Goal: Task Accomplishment & Management: Complete application form

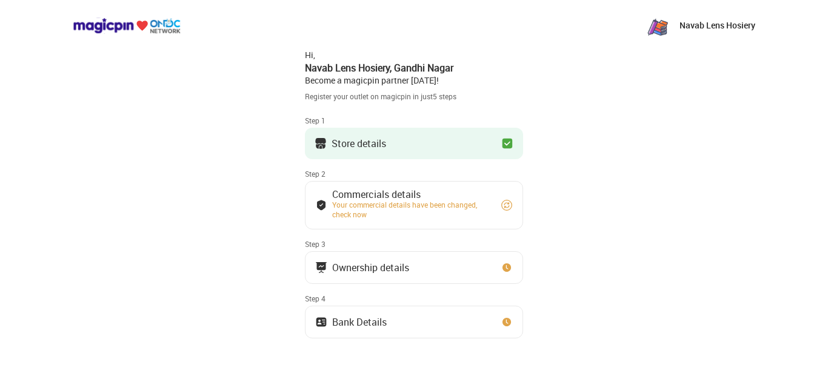
click at [419, 136] on button "Store details" at bounding box center [414, 144] width 218 height 32
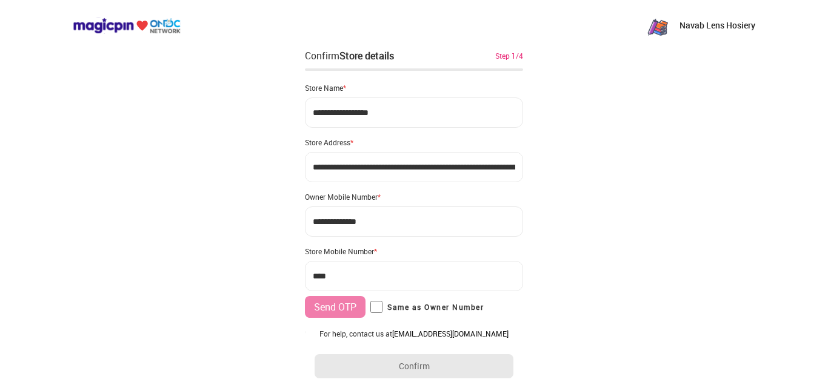
type input "**********"
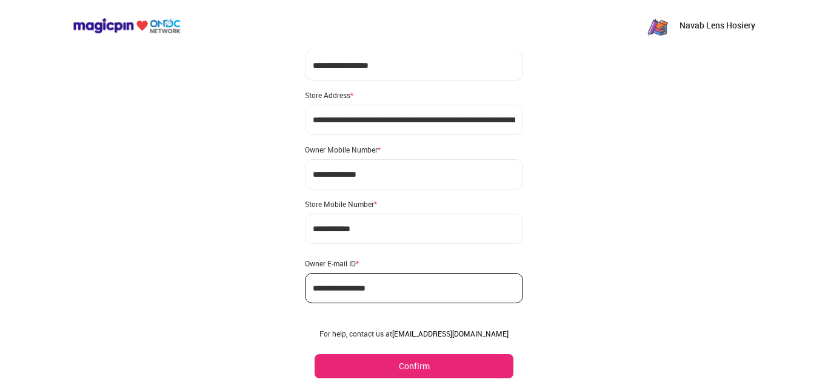
scroll to position [72, 0]
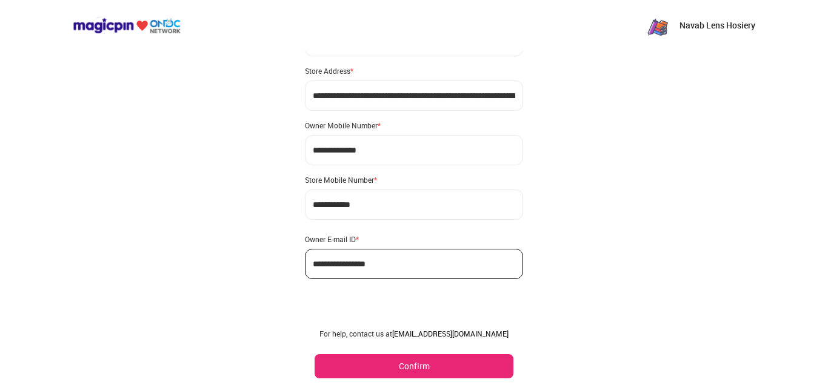
click at [456, 362] on button "Confirm" at bounding box center [414, 367] width 199 height 24
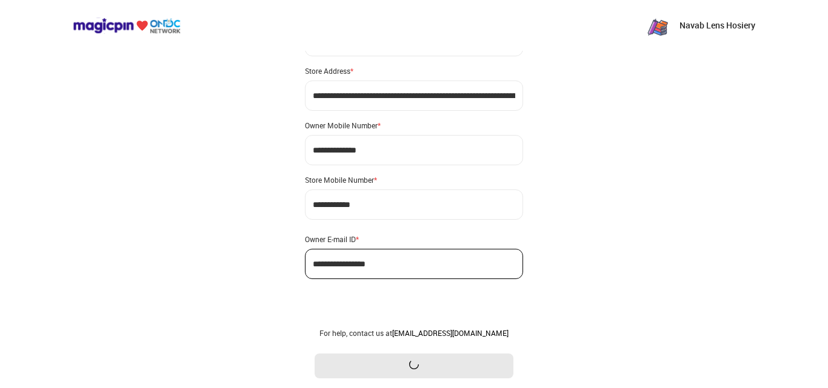
scroll to position [0, 0]
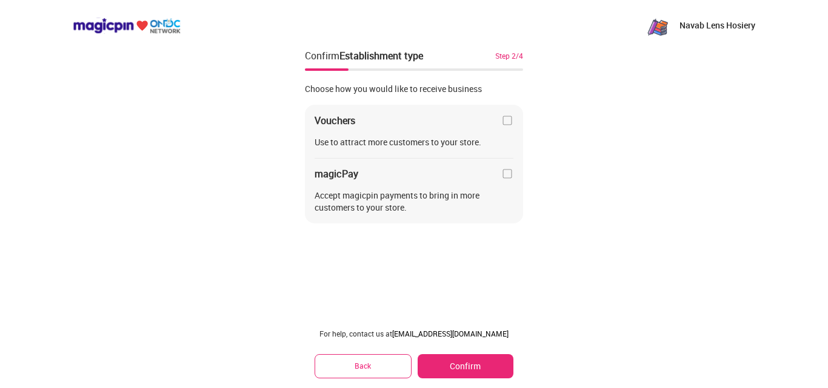
click at [504, 176] on img at bounding box center [507, 174] width 12 height 12
click at [510, 175] on img at bounding box center [507, 174] width 12 height 12
click at [507, 119] on img at bounding box center [507, 121] width 12 height 12
click at [461, 362] on button "Confirm" at bounding box center [466, 367] width 96 height 24
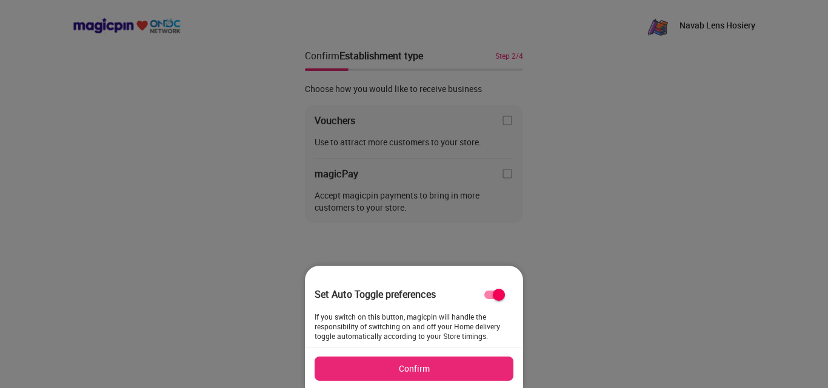
click at [457, 370] on button "Confirm" at bounding box center [414, 369] width 199 height 24
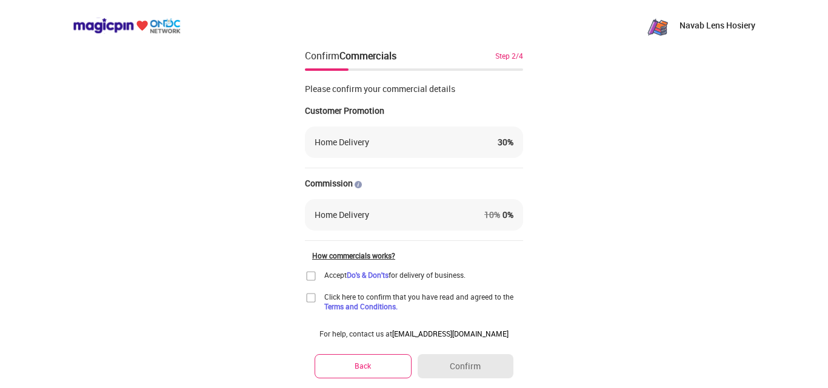
click at [312, 279] on img at bounding box center [311, 276] width 12 height 12
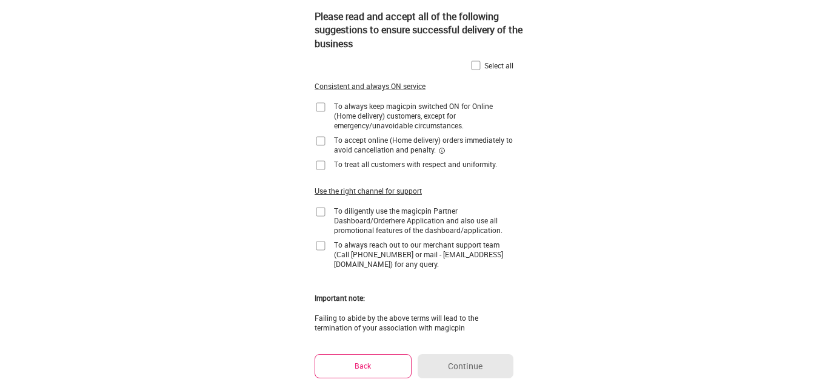
click at [341, 364] on button "Back" at bounding box center [363, 367] width 97 height 24
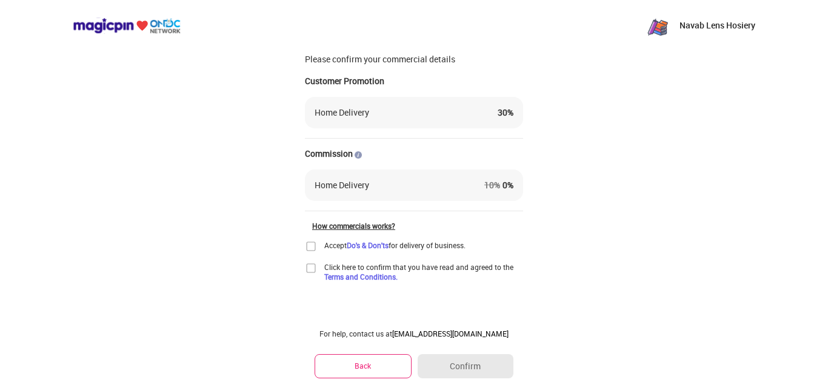
scroll to position [32, 0]
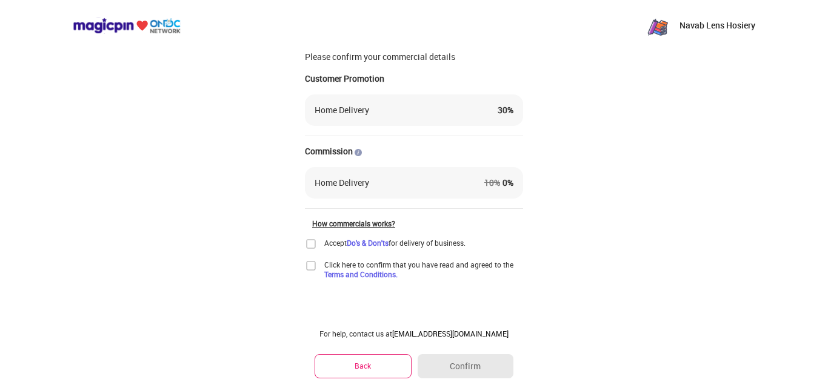
click at [491, 216] on div "Please confirm your commercial details Customer Promotion Home Delivery 30 % Co…" at bounding box center [414, 134] width 218 height 187
click at [312, 268] on img at bounding box center [311, 266] width 12 height 12
click at [312, 245] on img at bounding box center [311, 244] width 12 height 12
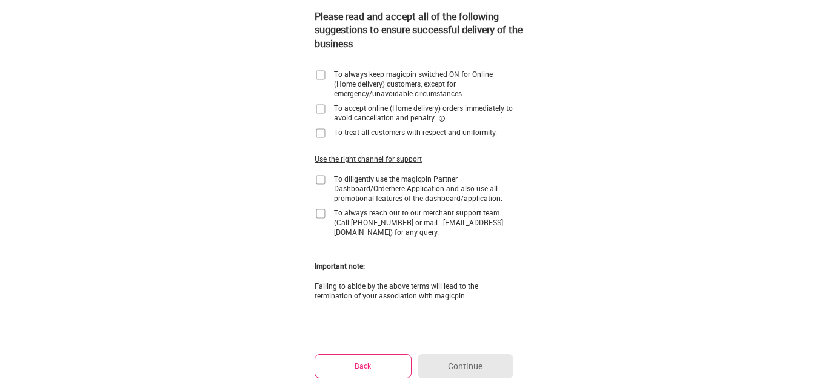
click at [324, 76] on img at bounding box center [321, 75] width 12 height 12
click at [318, 106] on img at bounding box center [321, 109] width 12 height 12
click at [318, 133] on img at bounding box center [321, 133] width 12 height 12
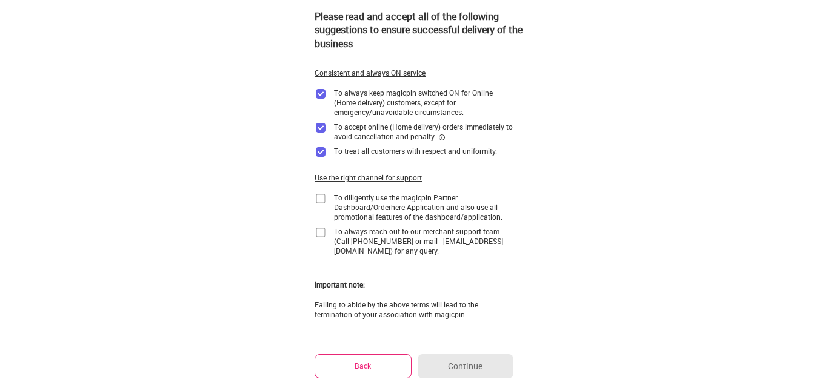
scroll to position [0, 0]
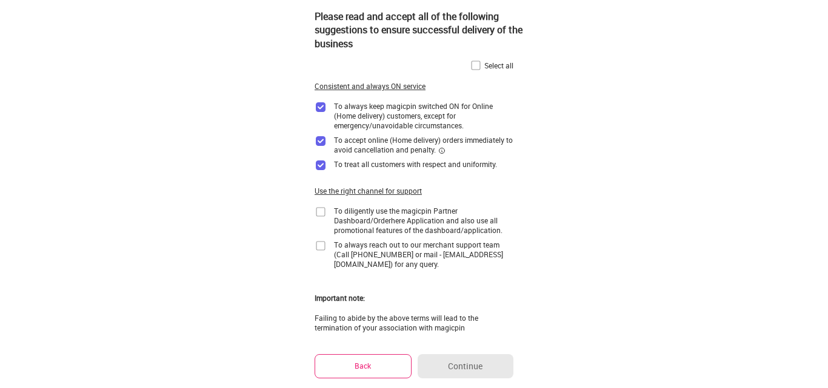
click at [476, 69] on img at bounding box center [476, 65] width 12 height 12
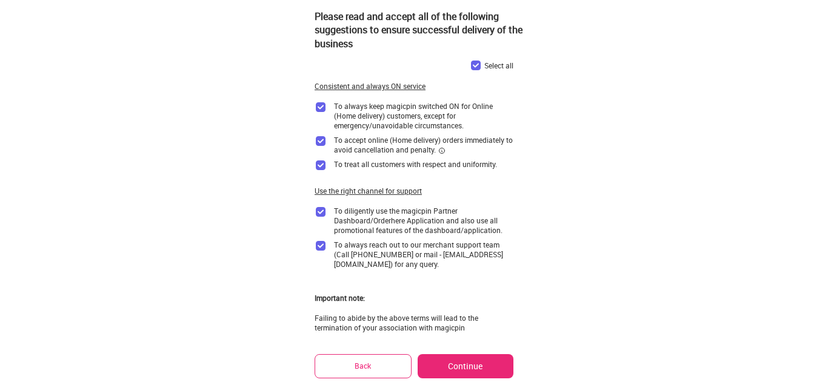
drag, startPoint x: 457, startPoint y: 120, endPoint x: 444, endPoint y: 367, distance: 247.0
click at [444, 367] on button "Continue" at bounding box center [466, 367] width 96 height 24
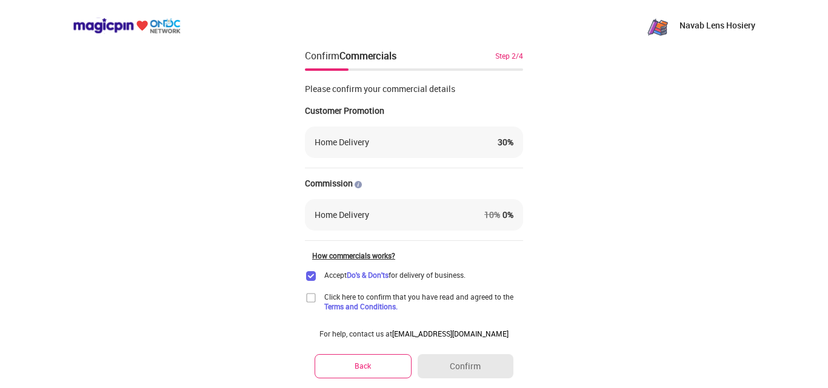
click at [313, 299] on img at bounding box center [311, 298] width 12 height 12
click at [462, 365] on button "Confirm" at bounding box center [466, 367] width 96 height 24
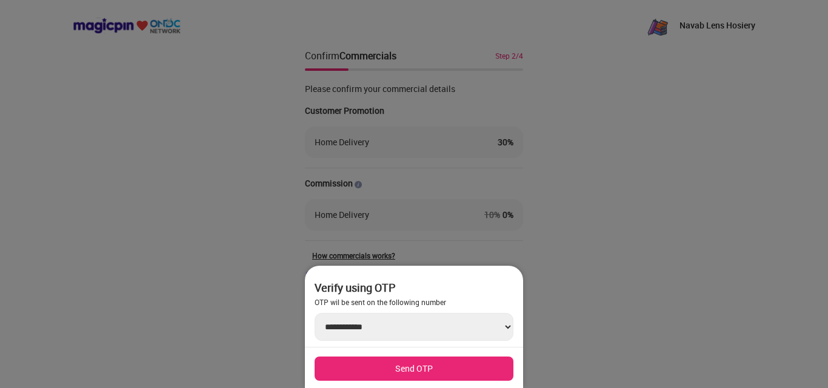
click at [548, 312] on div at bounding box center [414, 194] width 828 height 388
